Goal: Information Seeking & Learning: Learn about a topic

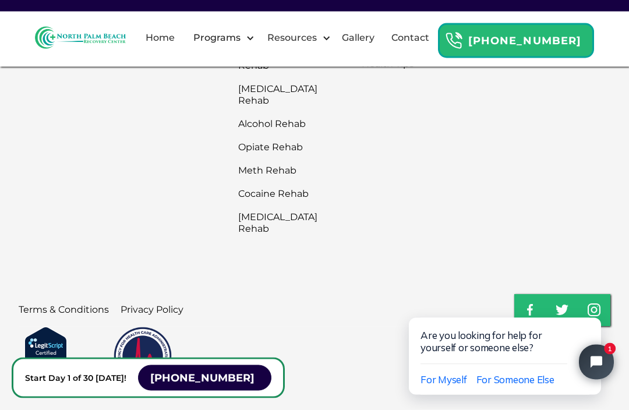
scroll to position [9069, 0]
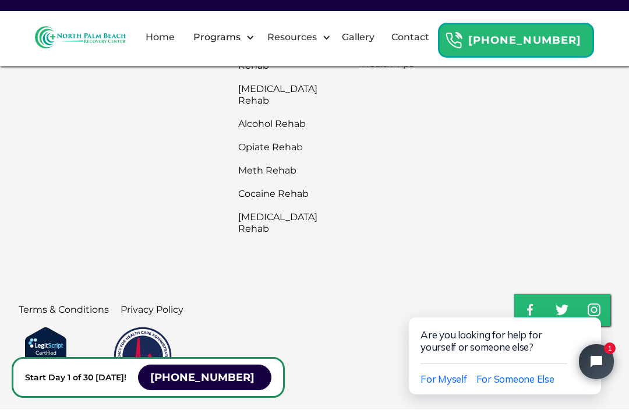
click at [251, 216] on link "[MEDICAL_DATA] Rehab" at bounding box center [277, 223] width 79 height 35
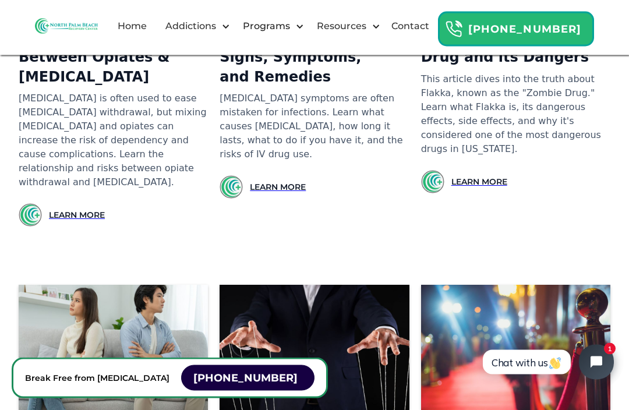
scroll to position [9149, 0]
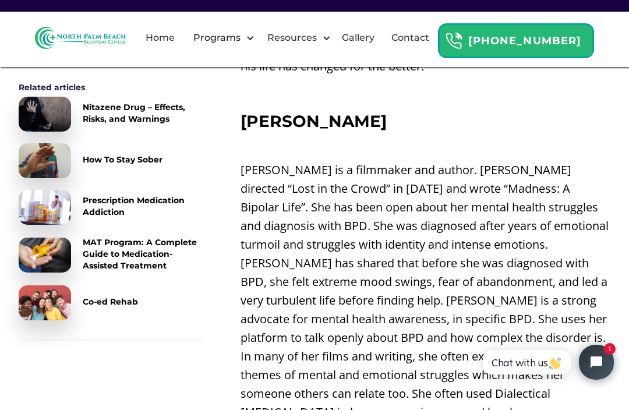
scroll to position [2085, 0]
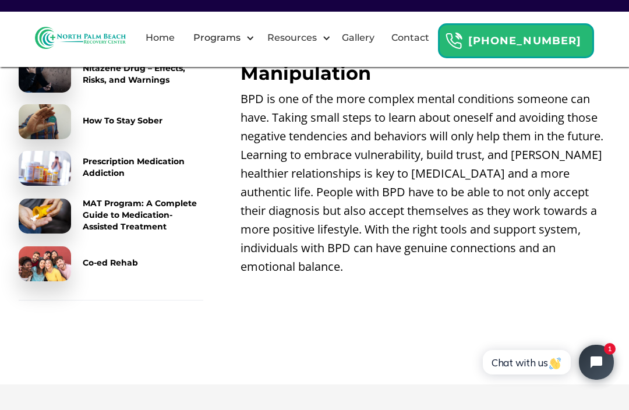
scroll to position [4976, 0]
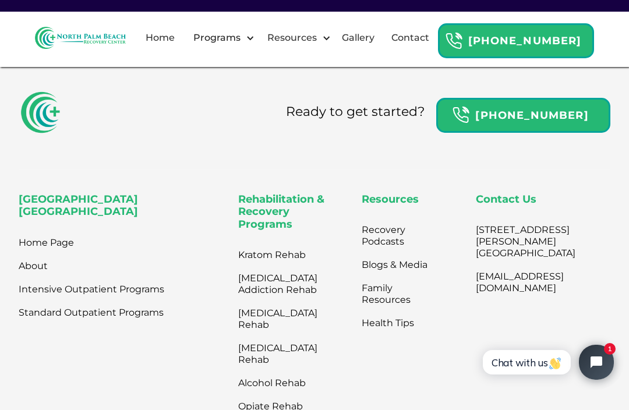
scroll to position [5816, 0]
